Goal: Task Accomplishment & Management: Manage account settings

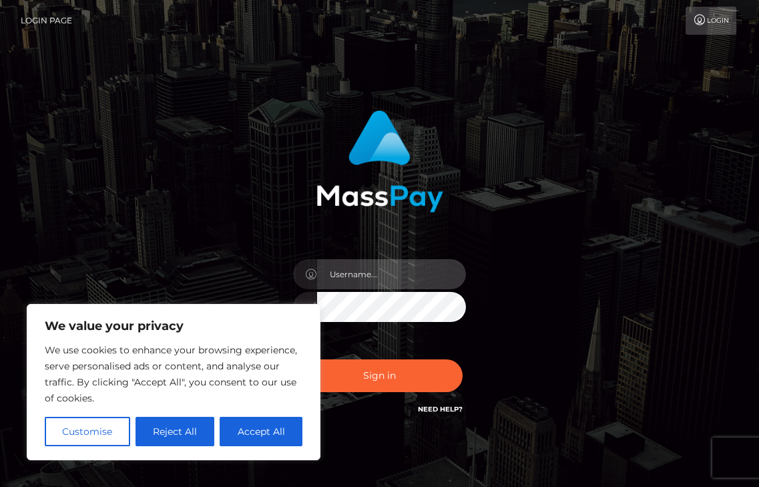
click at [339, 282] on input "text" at bounding box center [392, 274] width 150 height 30
type input "[EMAIL_ADDRESS][DOMAIN_NAME]"
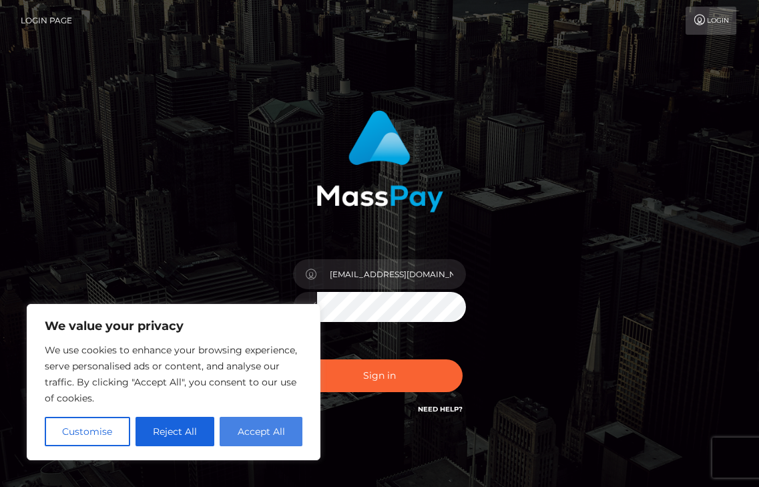
click at [245, 433] on button "Accept All" at bounding box center [261, 431] width 83 height 29
checkbox input "true"
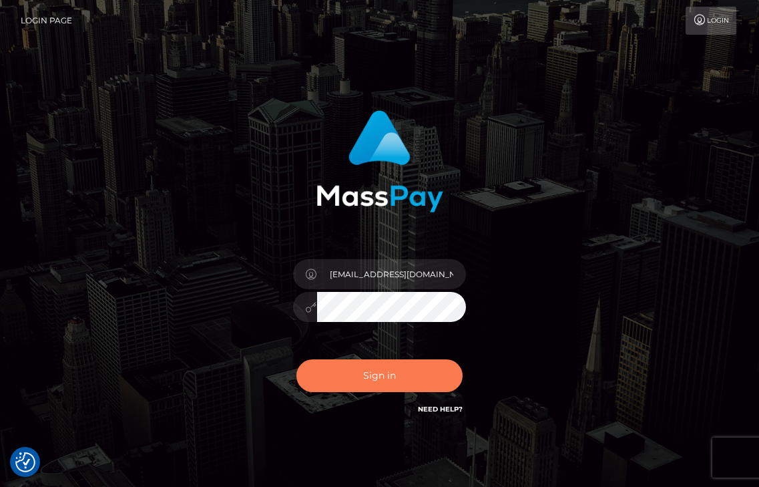
click at [366, 380] on button "Sign in" at bounding box center [379, 375] width 167 height 33
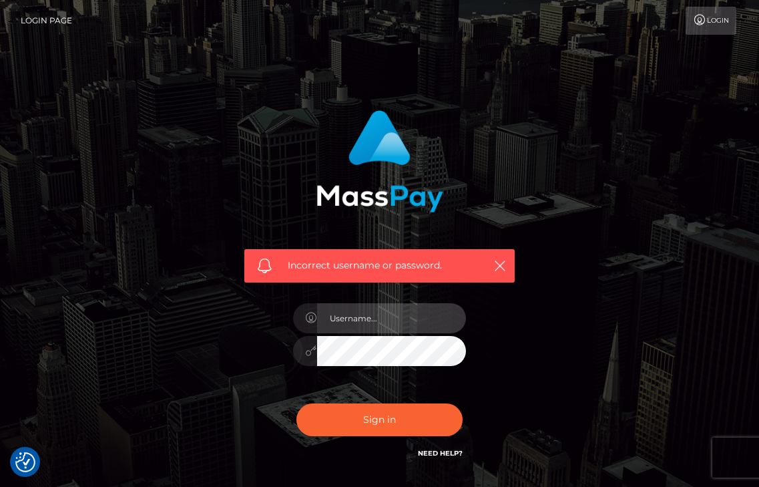
click at [357, 316] on input "text" at bounding box center [392, 318] width 150 height 30
type input "[EMAIL_ADDRESS][DOMAIN_NAME]"
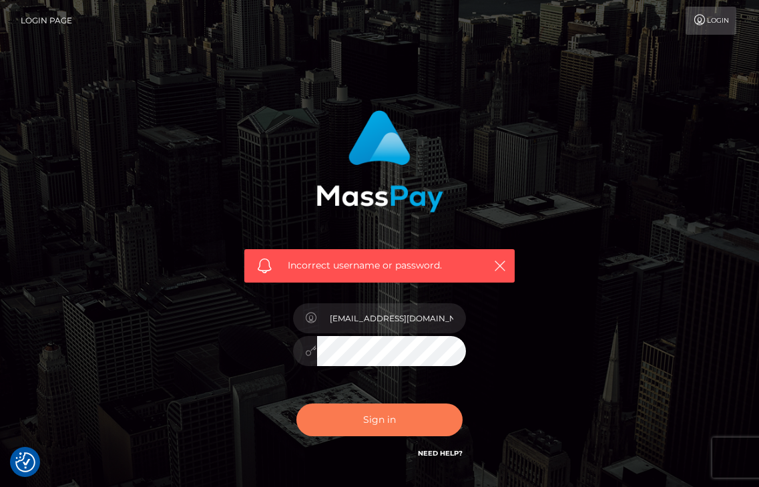
click at [374, 415] on button "Sign in" at bounding box center [379, 419] width 167 height 33
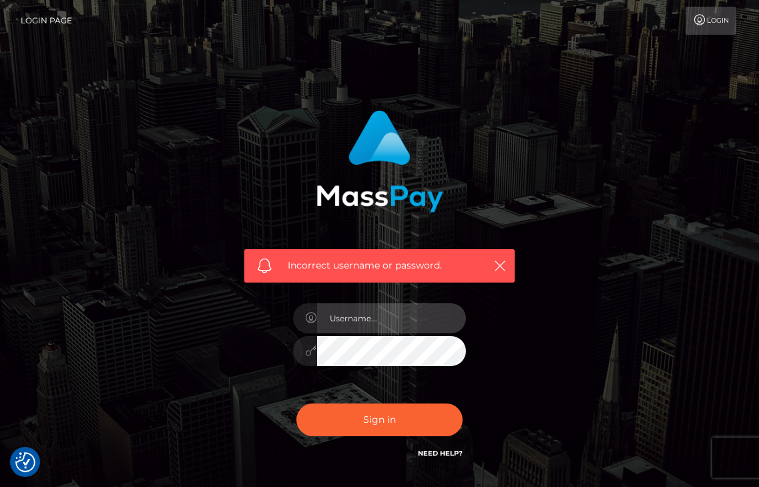
click at [343, 325] on input "text" at bounding box center [392, 318] width 150 height 30
type input "[EMAIL_ADDRESS][DOMAIN_NAME]"
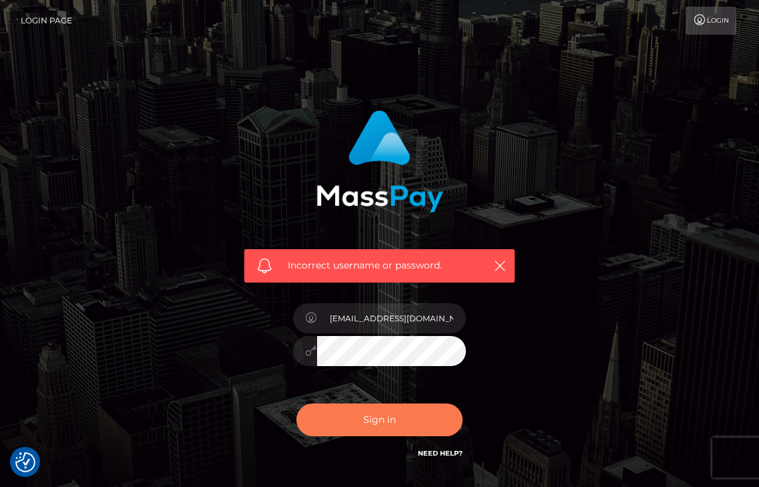
click at [403, 426] on button "Sign in" at bounding box center [379, 419] width 167 height 33
